Goal: Task Accomplishment & Management: Complete application form

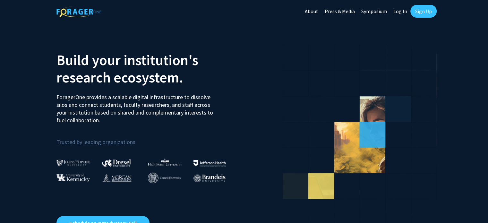
click at [424, 13] on link "Sign Up" at bounding box center [423, 11] width 26 height 13
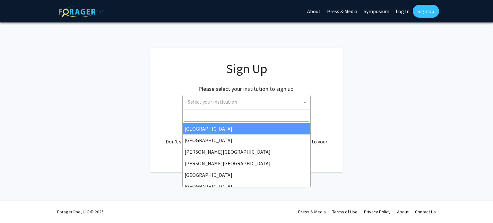
click at [243, 103] on span "Select your institution" at bounding box center [247, 101] width 125 height 13
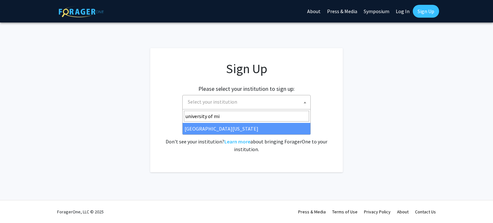
type input "university of mi"
select select "33"
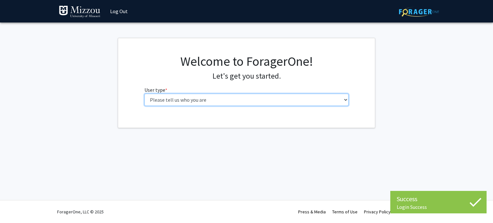
click at [236, 99] on select "Please tell us who you are Undergraduate Student Master's Student Doctoral Cand…" at bounding box center [246, 100] width 204 height 12
select select "1: undergrad"
click at [144, 94] on select "Please tell us who you are Undergraduate Student Master's Student Doctoral Cand…" at bounding box center [246, 100] width 204 height 12
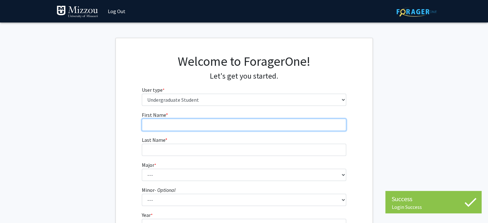
click at [205, 124] on input "First Name * required" at bounding box center [244, 125] width 204 height 12
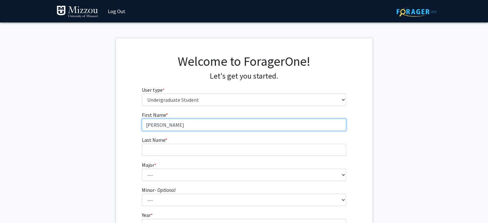
type input "[PERSON_NAME]"
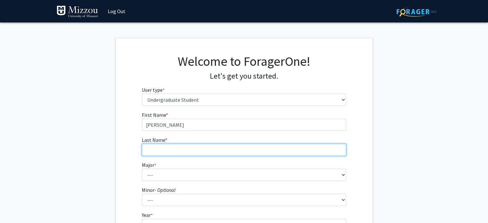
click at [200, 150] on input "Last Name * required" at bounding box center [244, 150] width 204 height 12
type input "[PERSON_NAME]"
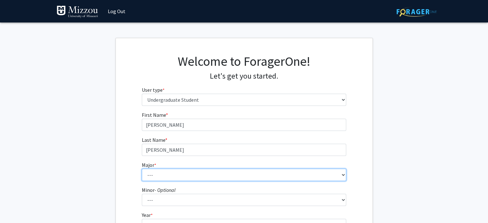
click at [167, 173] on select "--- Agribusiness Management Agricultural Education Agricultural Education: Comm…" at bounding box center [244, 175] width 204 height 12
select select "135: 2628"
click at [142, 169] on select "--- Agribusiness Management Agricultural Education Agricultural Education: Comm…" at bounding box center [244, 175] width 204 height 12
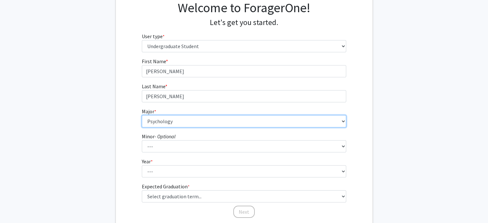
scroll to position [60, 0]
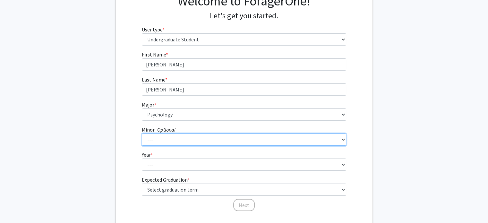
click at [187, 140] on select "--- Accountancy Aerospace Engineering Aerospace Studies Agribusiness Management…" at bounding box center [244, 139] width 204 height 12
select select "23: 1979"
click at [142, 133] on select "--- Accountancy Aerospace Engineering Aerospace Studies Agribusiness Management…" at bounding box center [244, 139] width 204 height 12
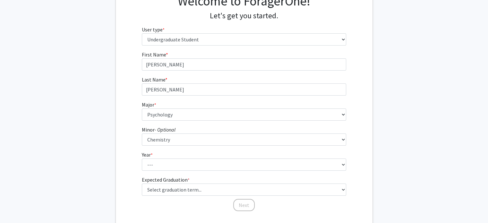
click at [113, 146] on fg-get-started "Welcome to ForagerOne! Let's get you started. User type * required Please tell …" at bounding box center [244, 103] width 488 height 251
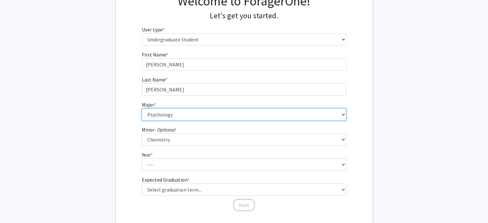
click at [169, 108] on select "--- Agribusiness Management Agricultural Education Agricultural Education: Comm…" at bounding box center [244, 114] width 204 height 12
select select "17: 2505"
click at [142, 108] on select "--- Agribusiness Management Agricultural Education Agricultural Education: Comm…" at bounding box center [244, 114] width 204 height 12
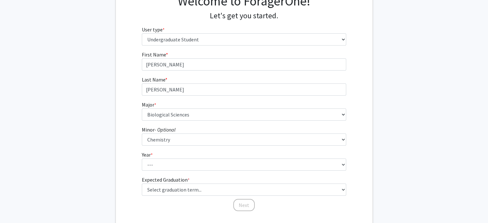
click at [89, 146] on fg-get-started "Welcome to ForagerOne! Let's get you started. User type * required Please tell …" at bounding box center [244, 103] width 488 height 251
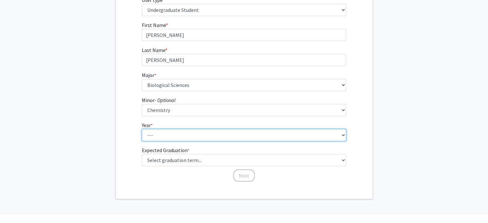
click at [149, 134] on select "--- First-year Sophomore Junior Senior Postbaccalaureate Certificate" at bounding box center [244, 135] width 204 height 12
select select "2: sophomore"
click at [142, 129] on select "--- First-year Sophomore Junior Senior Postbaccalaureate Certificate" at bounding box center [244, 135] width 204 height 12
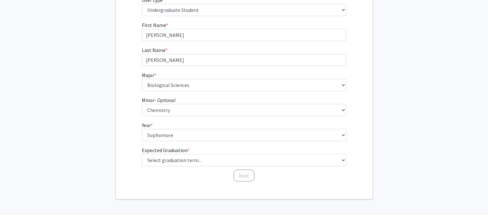
click at [106, 159] on fg-get-started "Welcome to ForagerOne! Let's get you started. User type * required Please tell …" at bounding box center [244, 73] width 488 height 251
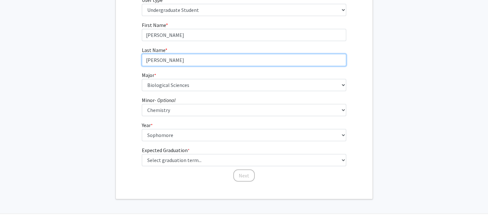
drag, startPoint x: 208, startPoint y: 64, endPoint x: 90, endPoint y: 139, distance: 139.4
click at [90, 139] on fg-get-started "Welcome to ForagerOne! Let's get you started. User type * required Please tell …" at bounding box center [244, 73] width 488 height 251
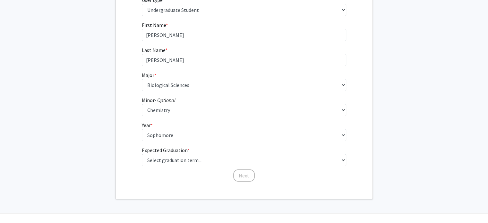
click at [102, 156] on fg-get-started "Welcome to ForagerOne! Let's get you started. User type * required Please tell …" at bounding box center [244, 73] width 488 height 251
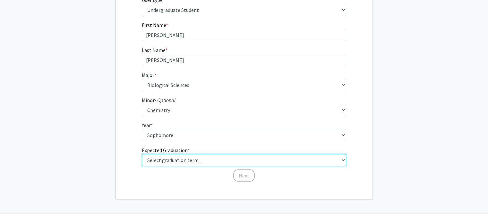
click at [163, 157] on select "Select graduation term... Spring 2025 Summer 2025 Fall 2025 Winter 2025 Spring …" at bounding box center [244, 160] width 204 height 12
select select "13: spring_2028"
click at [142, 154] on select "Select graduation term... Spring 2025 Summer 2025 Fall 2025 Winter 2025 Spring …" at bounding box center [244, 160] width 204 height 12
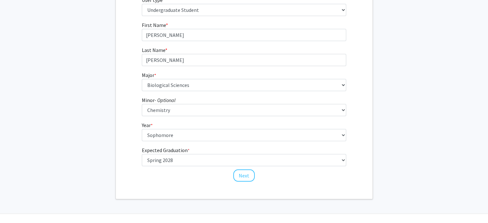
click at [104, 134] on fg-get-started "Welcome to ForagerOne! Let's get you started. User type * required Please tell …" at bounding box center [244, 73] width 488 height 251
click at [237, 174] on button "Next" at bounding box center [243, 175] width 21 height 12
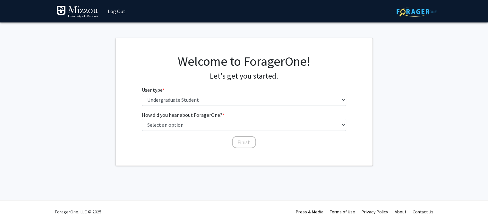
scroll to position [0, 0]
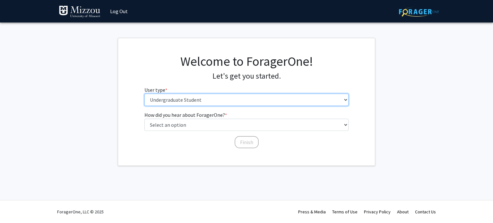
click at [174, 98] on select "Please tell us who you are Undergraduate Student Master's Student Doctoral Cand…" at bounding box center [246, 100] width 204 height 12
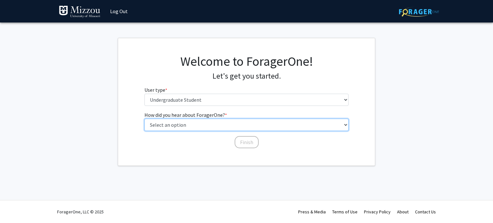
click at [174, 124] on select "Select an option Peer/student recommendation Faculty/staff recommendation Unive…" at bounding box center [246, 125] width 204 height 12
select select "3: university_website"
click at [144, 119] on select "Select an option Peer/student recommendation Faculty/staff recommendation Unive…" at bounding box center [246, 125] width 204 height 12
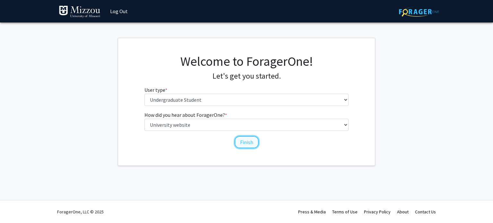
click at [249, 140] on button "Finish" at bounding box center [246, 142] width 24 height 12
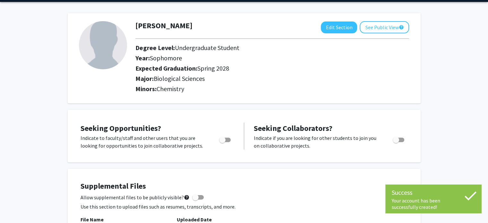
scroll to position [22, 0]
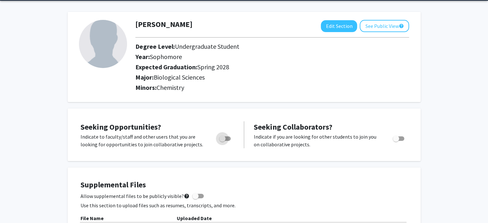
click at [227, 137] on span "Toggle" at bounding box center [225, 138] width 12 height 4
click at [222, 141] on input "Are you actively seeking opportunities?" at bounding box center [222, 141] width 0 height 0
checkbox input "true"
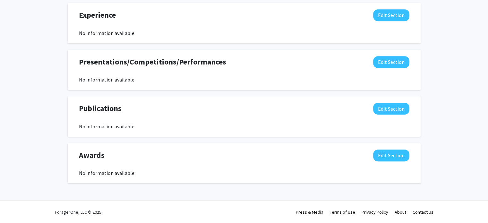
scroll to position [0, 0]
